Goal: Task Accomplishment & Management: Use online tool/utility

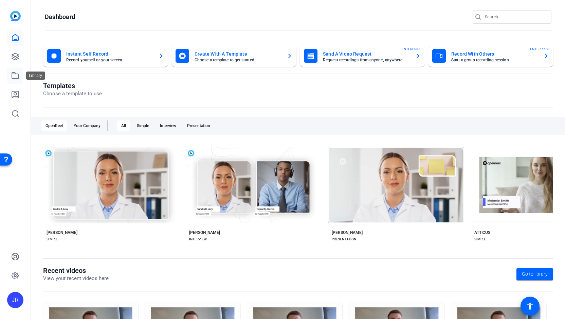
click at [11, 83] on link at bounding box center [15, 76] width 16 height 16
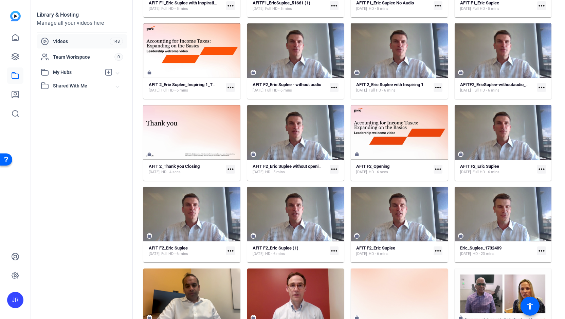
scroll to position [1127, 0]
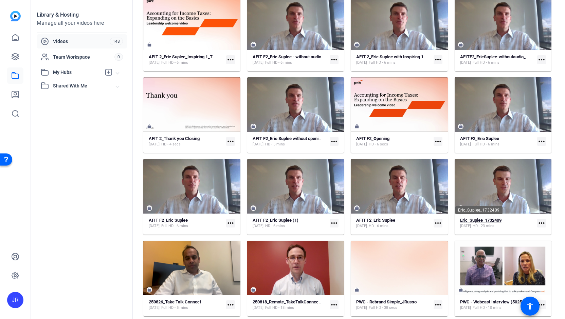
click at [485, 222] on strong "Eric_Suplee_1732409" at bounding box center [480, 220] width 41 height 5
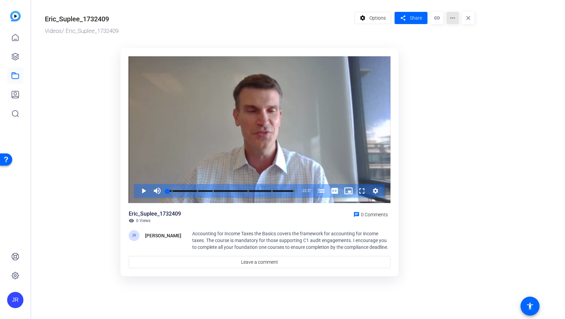
click at [450, 18] on mat-icon "more_horiz" at bounding box center [452, 18] width 12 height 12
click at [342, 130] on div at bounding box center [282, 159] width 565 height 319
click at [455, 20] on mat-icon "more_horiz" at bounding box center [452, 18] width 12 height 12
click at [455, 20] on div at bounding box center [282, 159] width 565 height 319
click at [17, 38] on icon at bounding box center [15, 38] width 8 height 8
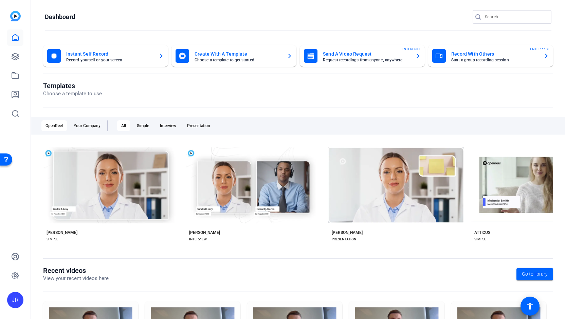
click at [205, 60] on mat-card-subtitle "Choose a template to get started" at bounding box center [238, 60] width 87 height 4
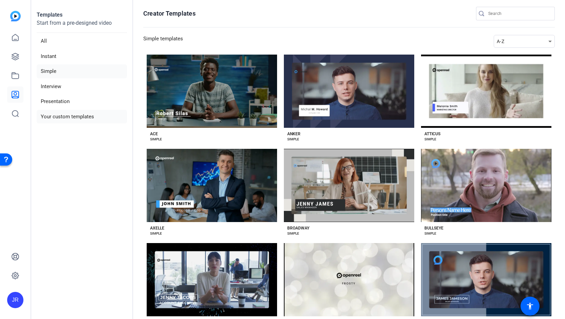
click at [65, 115] on li "Your custom templates" at bounding box center [82, 117] width 90 height 14
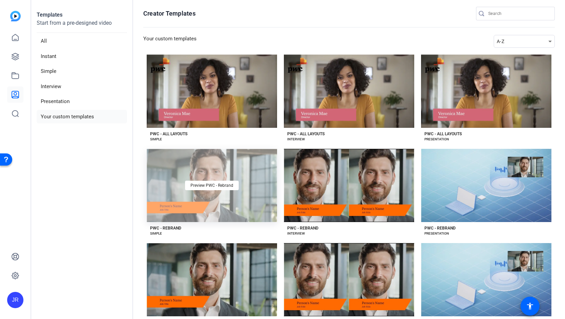
click at [198, 213] on div "Preview PWC - Rebrand" at bounding box center [212, 185] width 130 height 73
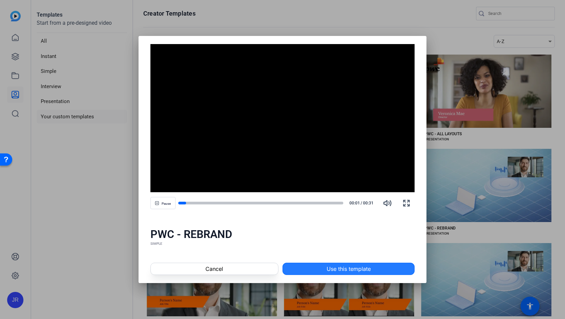
click at [343, 266] on span "Use this template" at bounding box center [349, 269] width 44 height 8
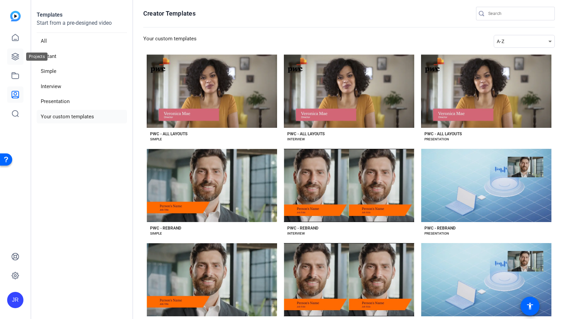
click at [12, 56] on icon at bounding box center [15, 57] width 8 height 8
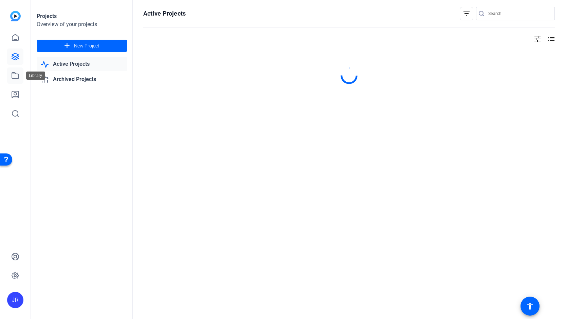
click at [16, 80] on link at bounding box center [15, 76] width 16 height 16
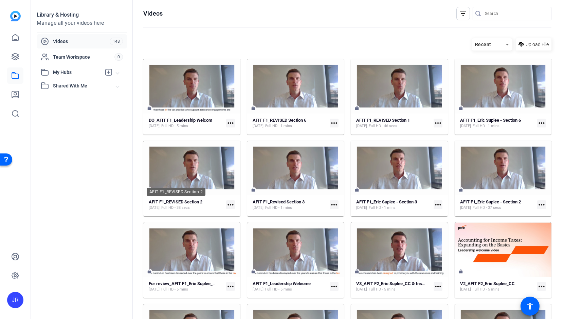
click at [194, 196] on div "AFIT F1_REVISED Section 2" at bounding box center [176, 192] width 59 height 8
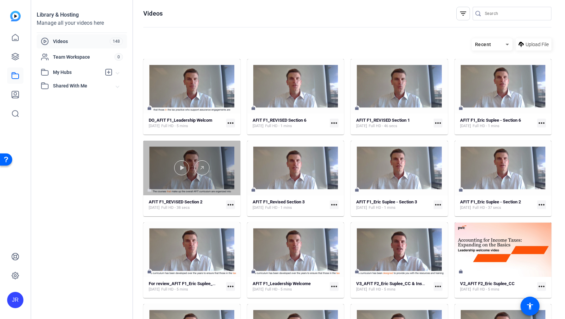
click at [205, 178] on div at bounding box center [191, 168] width 97 height 55
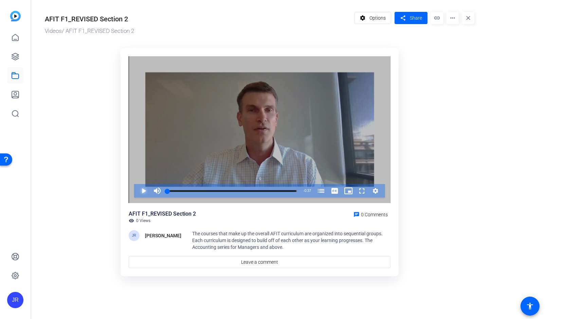
click at [137, 193] on span "Video Player" at bounding box center [137, 191] width 0 height 14
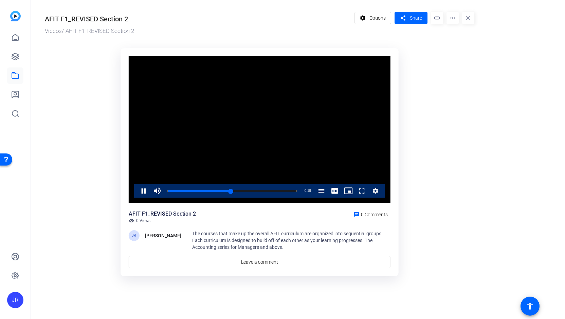
click at [164, 115] on video "Video Player" at bounding box center [260, 129] width 262 height 147
click at [16, 57] on icon at bounding box center [15, 57] width 8 height 8
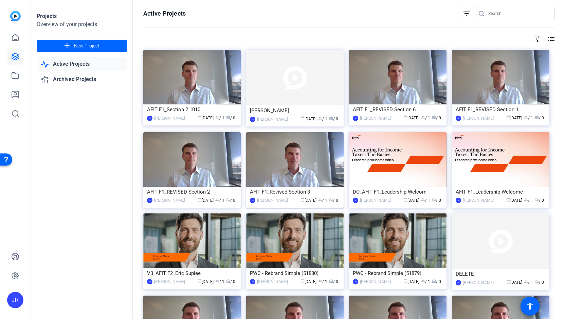
click at [301, 192] on div "AFIT F1_Revised Section 3" at bounding box center [295, 192] width 90 height 10
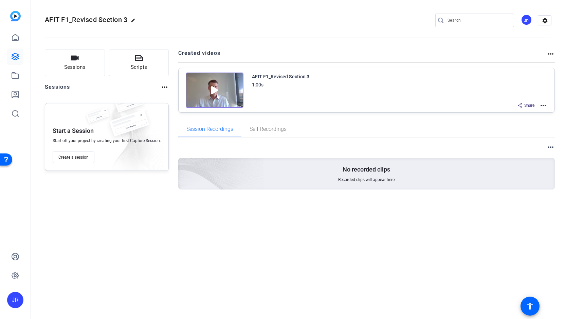
click at [232, 102] on img at bounding box center [215, 90] width 58 height 35
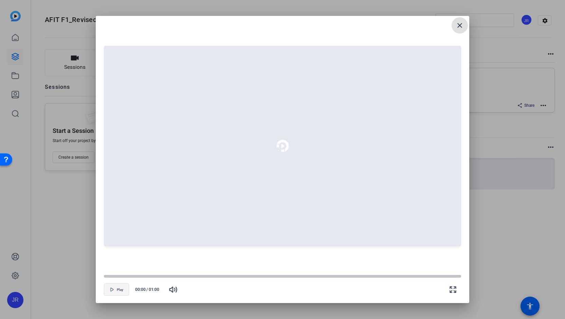
click at [109, 286] on span "button" at bounding box center [116, 290] width 24 height 16
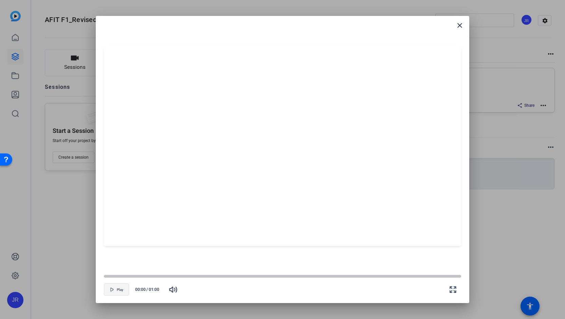
click at [113, 293] on span "button" at bounding box center [116, 290] width 24 height 16
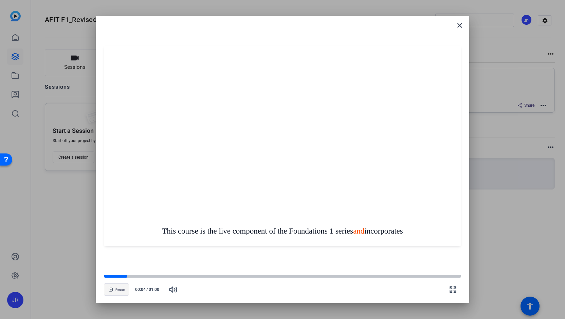
click at [113, 293] on span "button" at bounding box center [116, 290] width 24 height 16
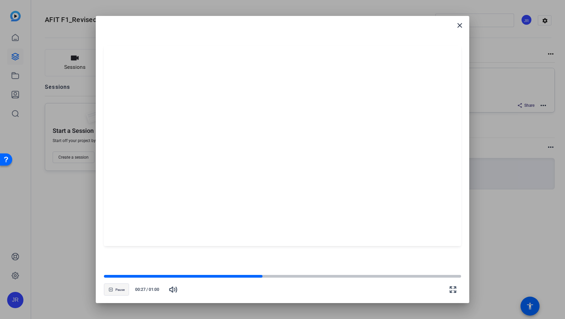
click at [113, 293] on span "button" at bounding box center [116, 290] width 24 height 16
click at [459, 27] on mat-icon "close" at bounding box center [460, 25] width 8 height 8
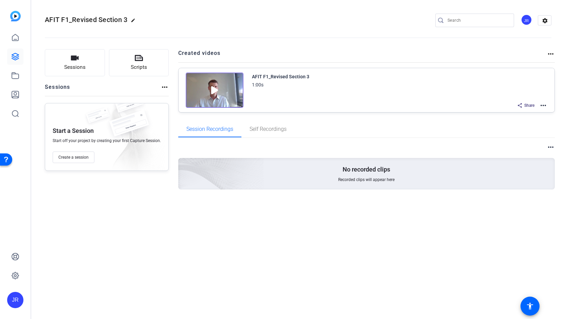
click at [543, 106] on mat-icon "more_horiz" at bounding box center [543, 106] width 8 height 8
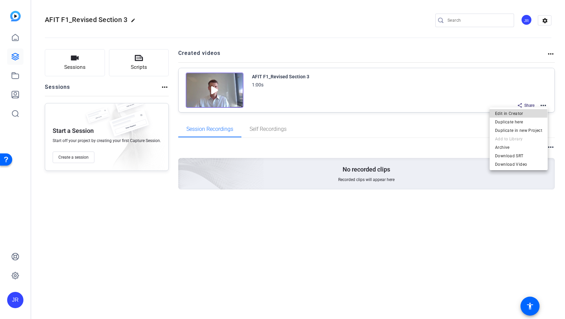
click at [512, 114] on span "Edit in Creator" at bounding box center [518, 113] width 47 height 8
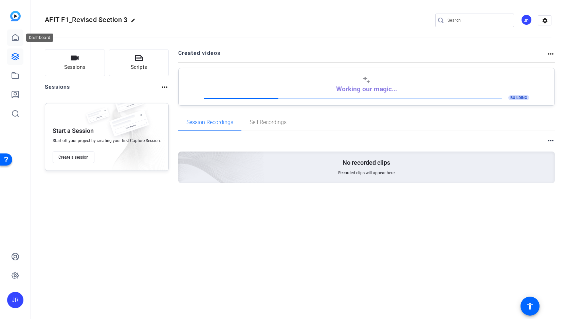
click at [15, 37] on icon at bounding box center [15, 38] width 8 height 8
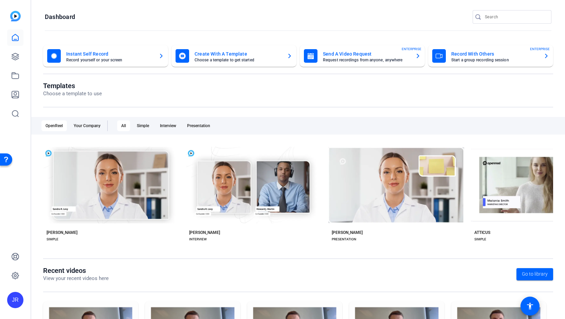
click at [209, 56] on mat-card-title "Create With A Template" at bounding box center [238, 54] width 87 height 8
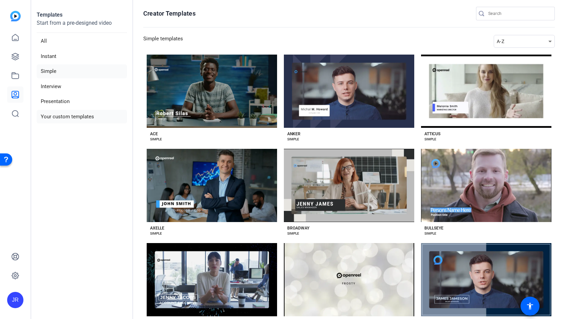
click at [53, 117] on li "Your custom templates" at bounding box center [82, 117] width 90 height 14
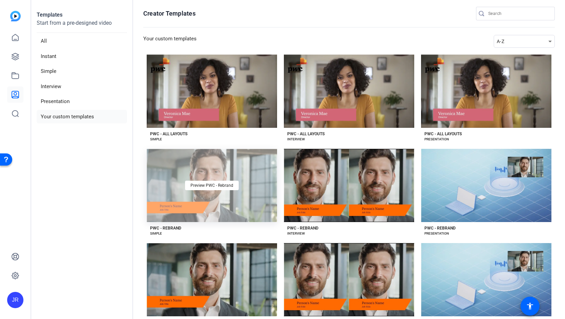
click at [199, 202] on div "Preview PWC - Rebrand" at bounding box center [212, 185] width 130 height 73
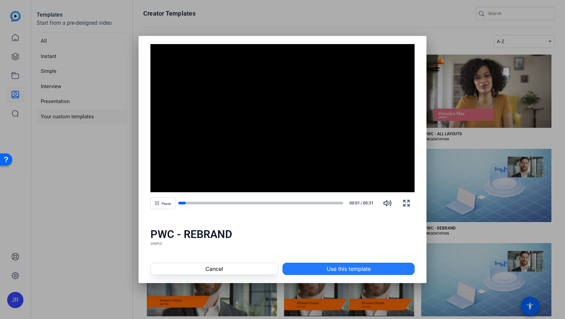
click at [337, 266] on span "Use this template" at bounding box center [349, 269] width 44 height 8
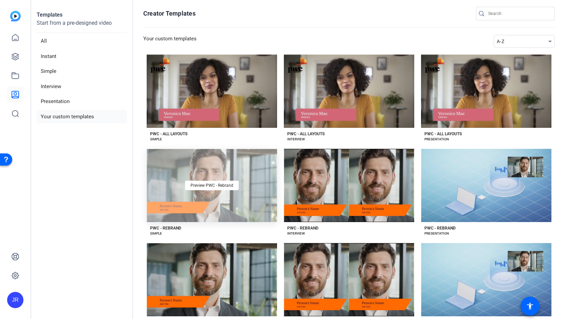
click at [199, 211] on div "Preview PWC - Rebrand" at bounding box center [212, 185] width 130 height 73
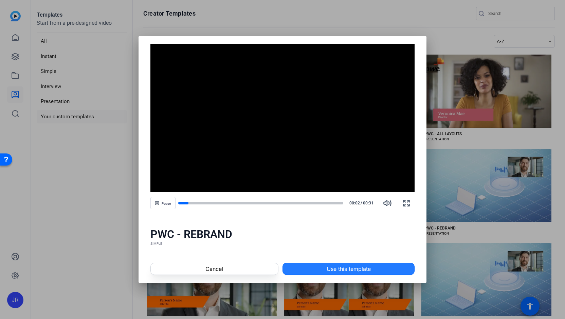
click at [370, 269] on span "Use this template" at bounding box center [349, 269] width 44 height 8
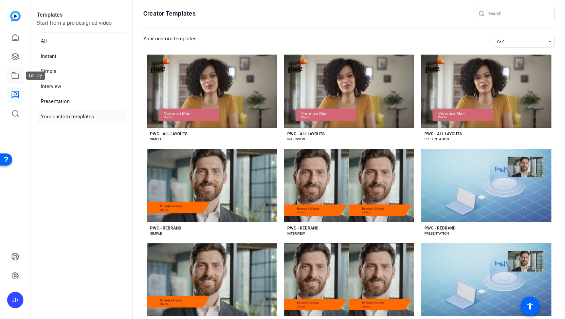
click at [14, 80] on link at bounding box center [15, 76] width 16 height 16
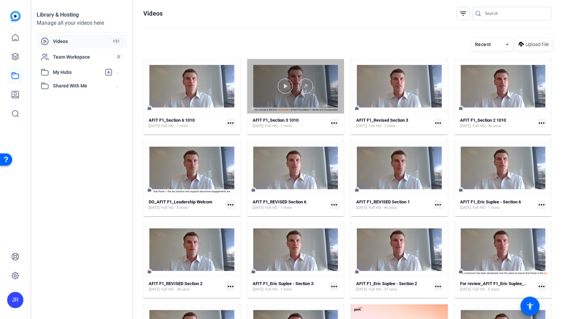
click at [261, 104] on div at bounding box center [295, 86] width 97 height 55
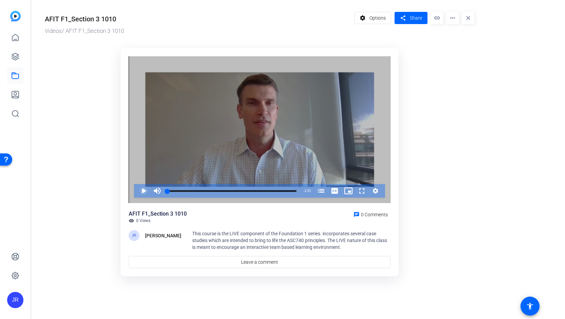
click at [137, 190] on span "Video Player" at bounding box center [137, 191] width 0 height 14
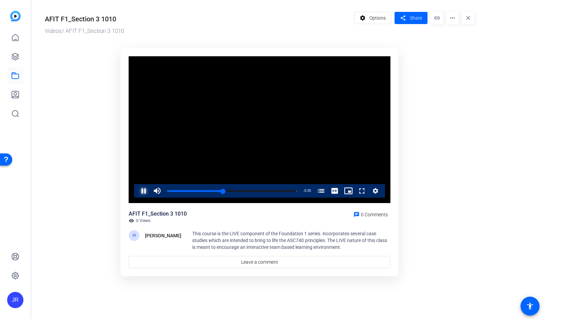
click at [137, 192] on span "Video Player" at bounding box center [137, 191] width 0 height 14
click at [451, 19] on mat-icon "more_horiz" at bounding box center [452, 18] width 12 height 12
click at [457, 39] on span "Edit in Creator" at bounding box center [466, 39] width 28 height 8
click at [454, 21] on mat-icon "more_horiz" at bounding box center [452, 18] width 12 height 12
click at [455, 41] on span "Edit in Creator" at bounding box center [466, 39] width 28 height 8
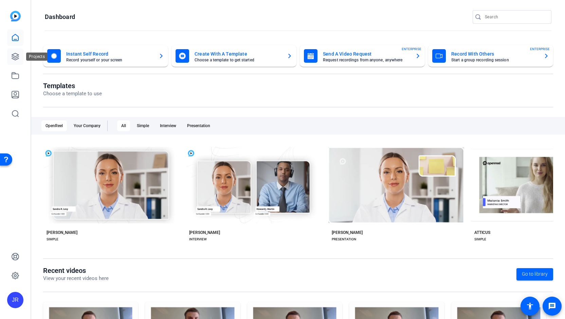
click at [12, 58] on icon at bounding box center [15, 56] width 7 height 7
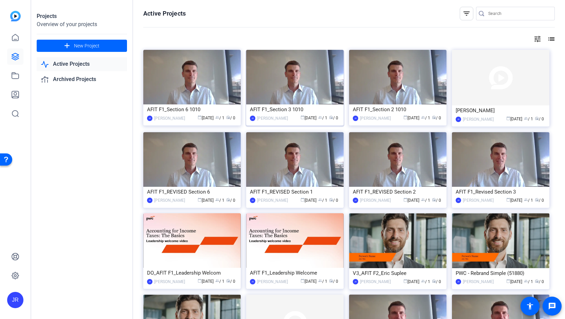
click at [295, 110] on div "AFIT F1_Section 3 1010" at bounding box center [295, 110] width 90 height 10
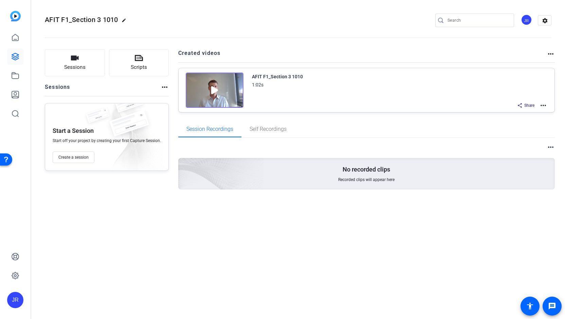
click at [542, 104] on mat-icon "more_horiz" at bounding box center [543, 106] width 8 height 8
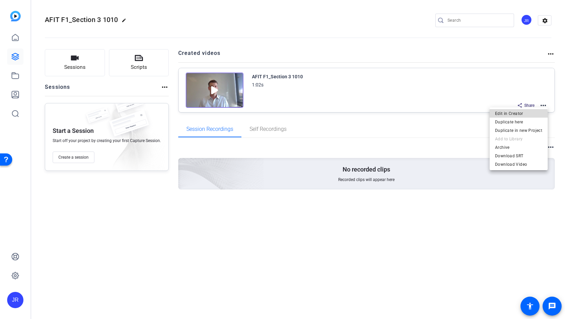
click at [512, 116] on span "Edit in Creator" at bounding box center [518, 113] width 47 height 8
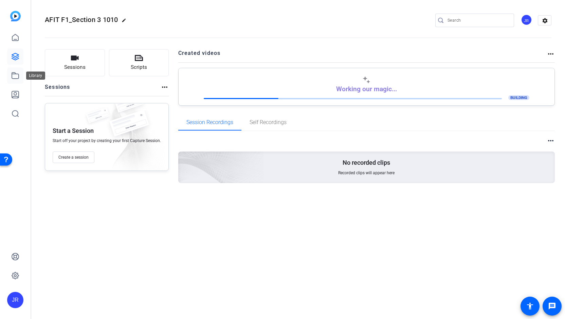
click at [15, 78] on icon at bounding box center [15, 76] width 7 height 6
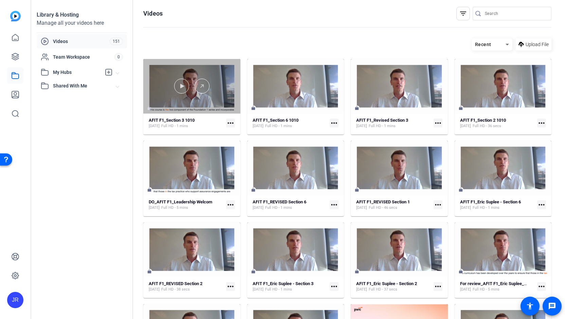
click at [210, 99] on div at bounding box center [191, 86] width 97 height 55
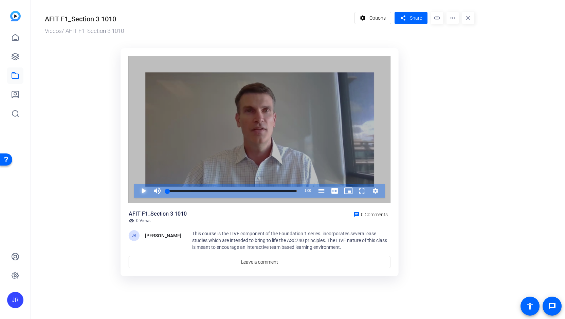
click at [137, 190] on span "Video Player" at bounding box center [137, 191] width 0 height 14
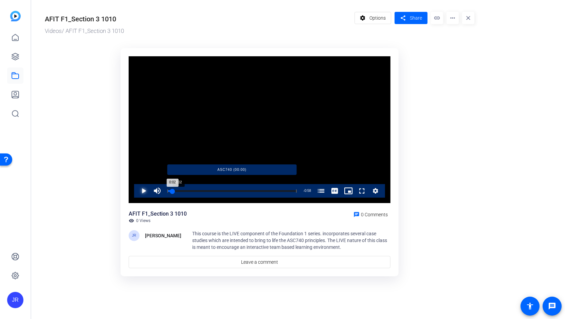
click at [172, 190] on div "Loaded : 100.00% 0:02 0:02 ASC740 (00:00)" at bounding box center [231, 191] width 129 height 2
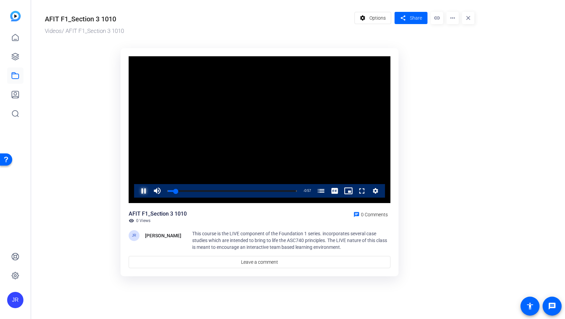
click at [137, 192] on span "Video Player" at bounding box center [137, 191] width 0 height 14
click at [137, 191] on span "Video Player" at bounding box center [137, 191] width 0 height 14
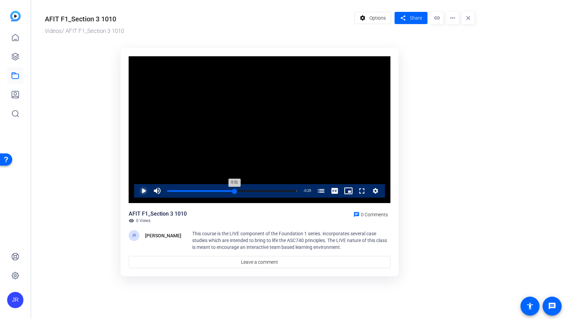
drag, startPoint x: 240, startPoint y: 192, endPoint x: 234, endPoint y: 192, distance: 5.8
click at [234, 192] on div "0:31" at bounding box center [200, 191] width 67 height 2
click at [137, 190] on span "Video Player" at bounding box center [137, 191] width 0 height 14
drag, startPoint x: 238, startPoint y: 192, endPoint x: 231, endPoint y: 192, distance: 6.4
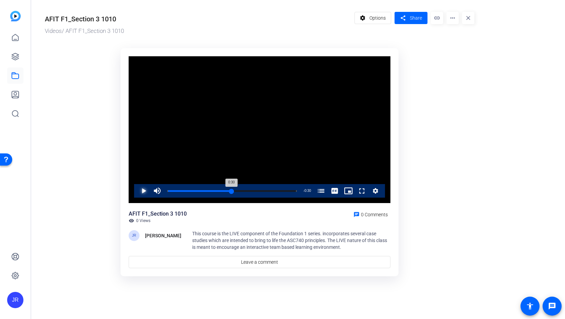
click at [231, 192] on div "0:30" at bounding box center [199, 191] width 64 height 2
click at [137, 192] on span "Video Player" at bounding box center [137, 191] width 0 height 14
click at [137, 188] on span "Video Player" at bounding box center [137, 191] width 0 height 14
drag, startPoint x: 238, startPoint y: 192, endPoint x: 231, endPoint y: 192, distance: 7.5
click at [231, 192] on div "0:29" at bounding box center [199, 191] width 64 height 2
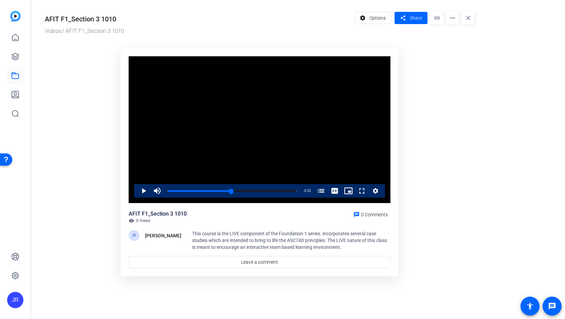
click at [435, 97] on ktd-grid "Video Player is loading. Play Video Play Mute 88% Current Time 0:29 / Duration …" at bounding box center [259, 163] width 429 height 238
click at [451, 21] on mat-icon "more_horiz" at bounding box center [452, 18] width 12 height 12
click at [457, 56] on span "Download" at bounding box center [466, 56] width 28 height 8
click at [274, 231] on span "This course is the LIVE component of the Foundation 1 series. incorporates seve…" at bounding box center [289, 240] width 195 height 19
drag, startPoint x: 231, startPoint y: 190, endPoint x: 304, endPoint y: 192, distance: 72.7
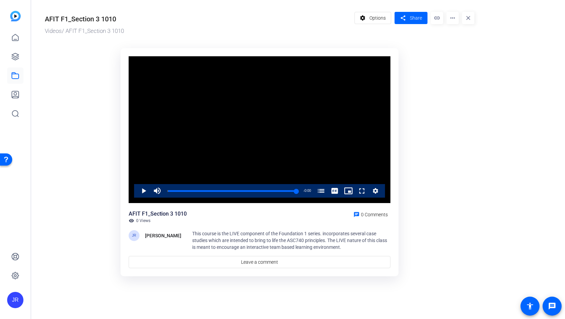
click at [304, 192] on div "Play Mute 8% Current Time 1:00 / Duration 1:00 Loaded : 100.00% 1:00 1:00 ASC74…" at bounding box center [259, 191] width 251 height 14
drag, startPoint x: 297, startPoint y: 189, endPoint x: 227, endPoint y: 191, distance: 70.6
click at [227, 191] on div "0:27" at bounding box center [196, 191] width 59 height 2
click at [137, 190] on span "Video Player" at bounding box center [137, 191] width 0 height 14
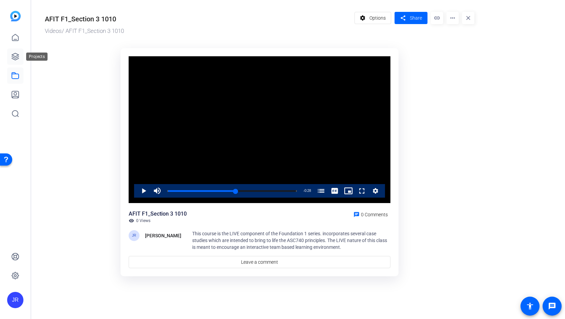
click at [13, 56] on icon at bounding box center [15, 56] width 7 height 7
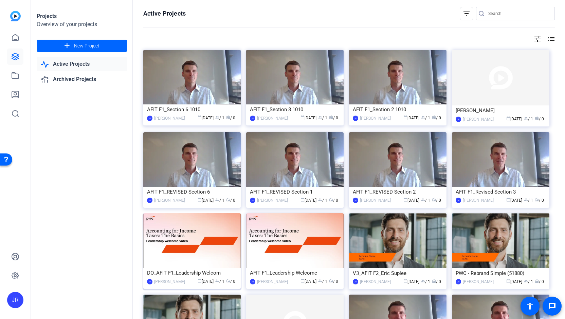
click at [210, 271] on div "DO_AFIT F1_Leadership Welcom" at bounding box center [192, 273] width 90 height 10
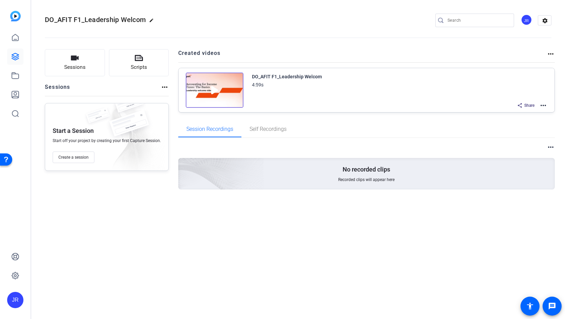
click at [544, 108] on mat-icon "more_horiz" at bounding box center [543, 106] width 8 height 8
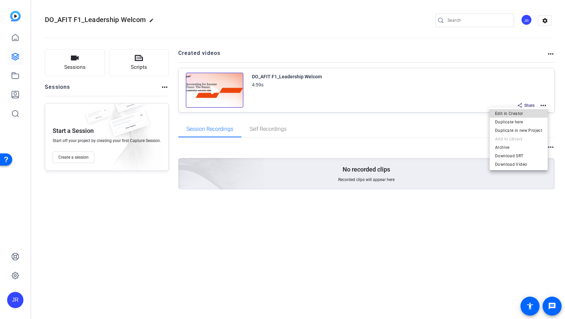
click at [528, 114] on span "Edit in Creator" at bounding box center [518, 113] width 47 height 8
